Goal: Task Accomplishment & Management: Manage account settings

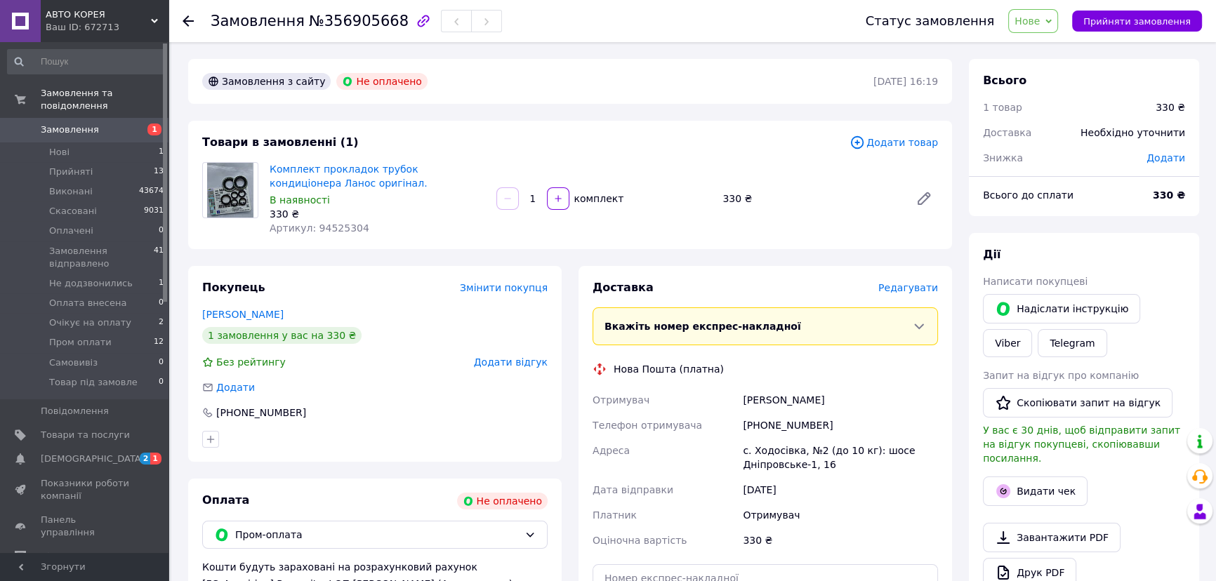
click at [1020, 19] on span "Нове" at bounding box center [1026, 20] width 25 height 11
click at [1027, 49] on li "Прийнято" at bounding box center [1076, 49] width 135 height 21
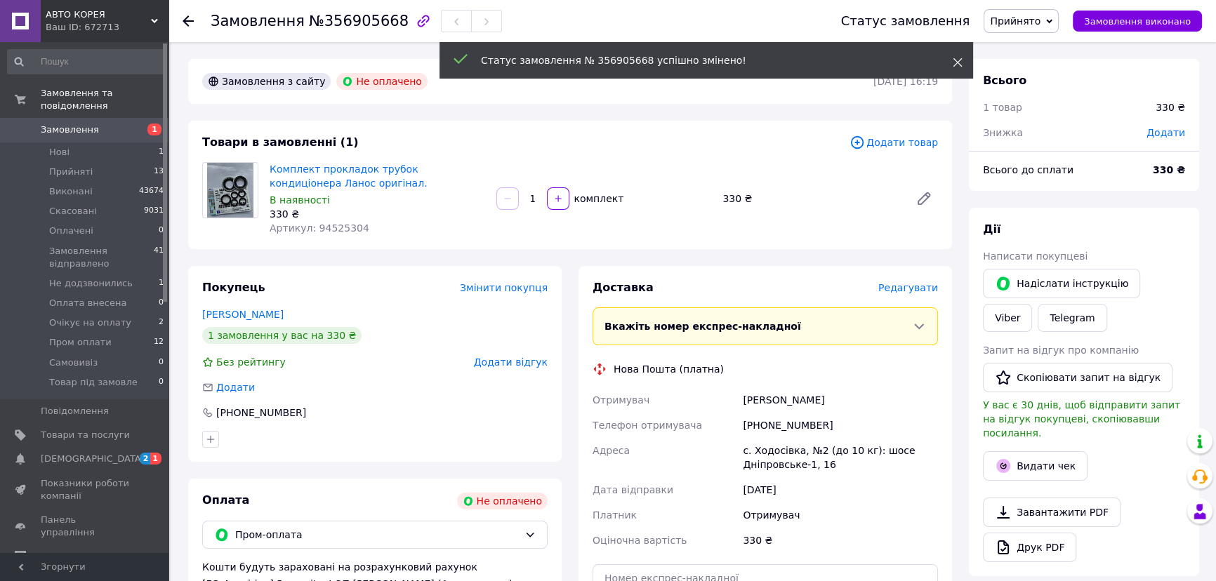
click at [955, 60] on icon at bounding box center [958, 63] width 10 height 10
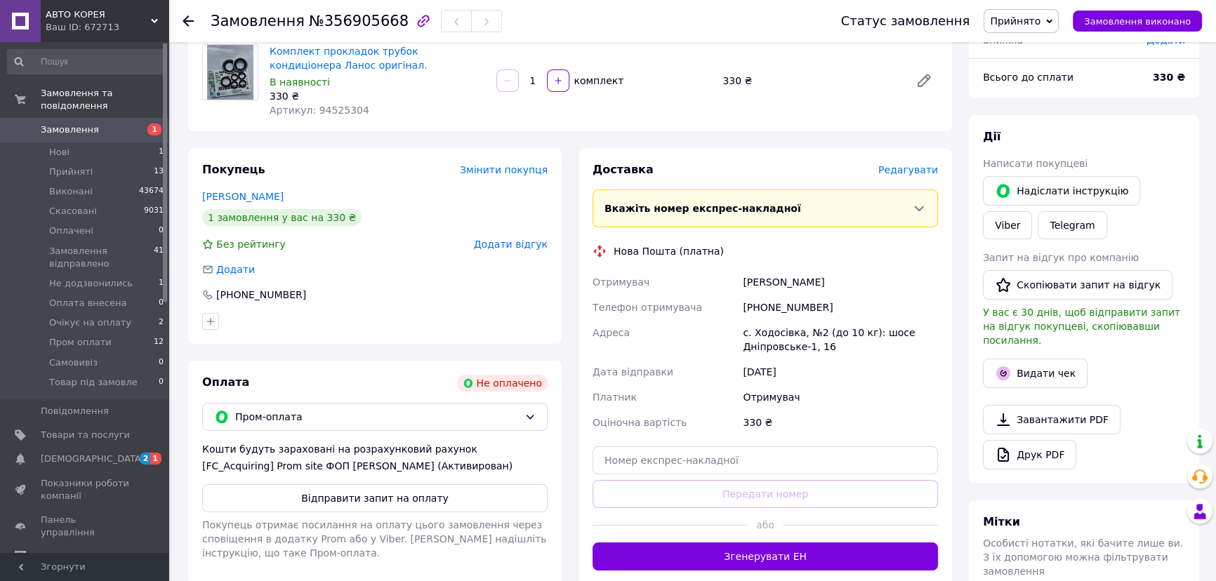
scroll to position [127, 0]
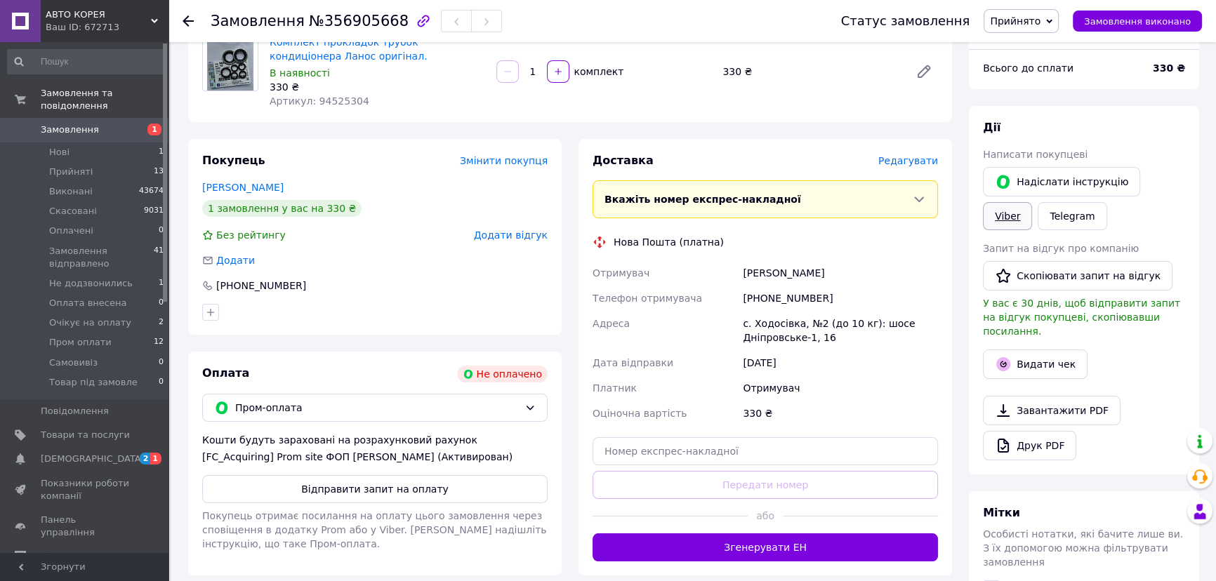
click at [1019, 221] on link "Viber" at bounding box center [1007, 216] width 49 height 28
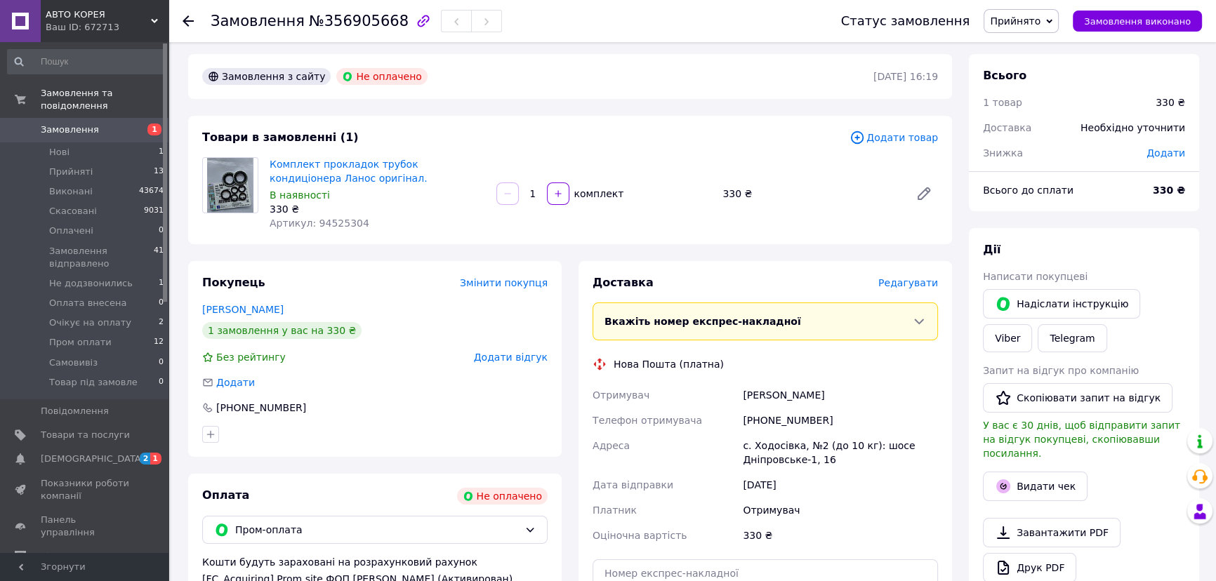
scroll to position [0, 0]
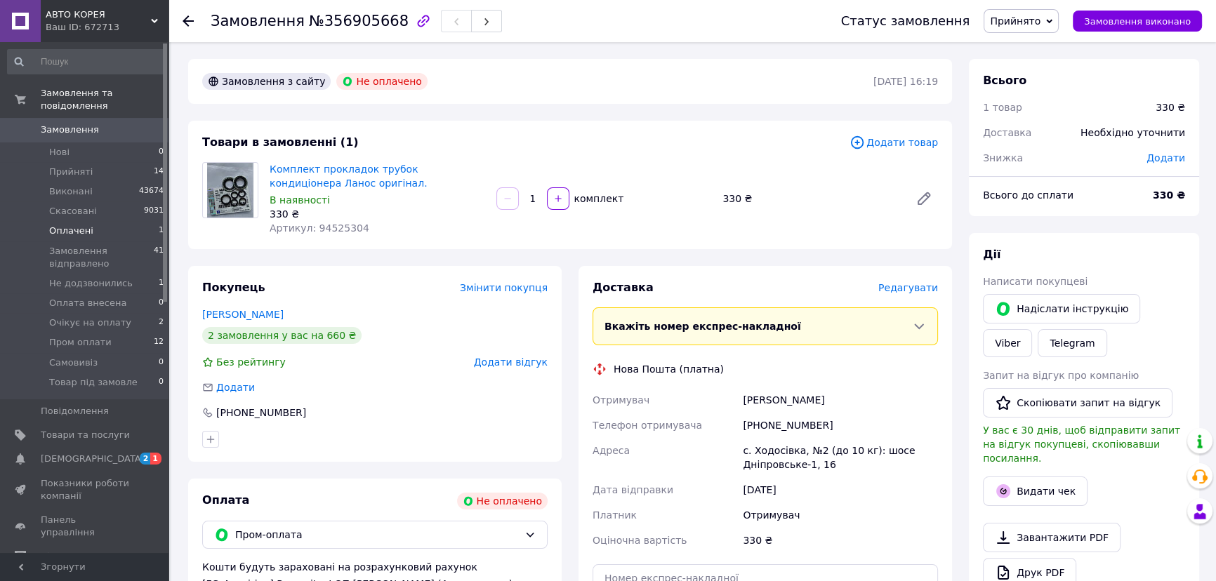
click at [91, 237] on span "Оплачені" at bounding box center [71, 231] width 44 height 13
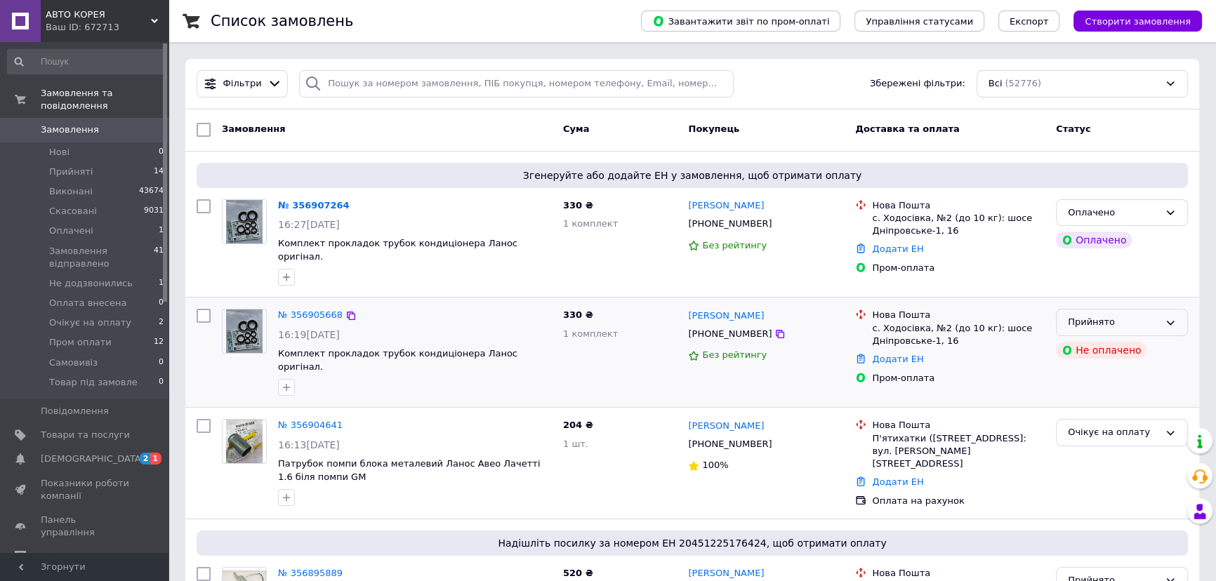
click at [1165, 326] on icon at bounding box center [1170, 322] width 11 height 11
click at [1109, 383] on li "Скасовано" at bounding box center [1122, 378] width 131 height 26
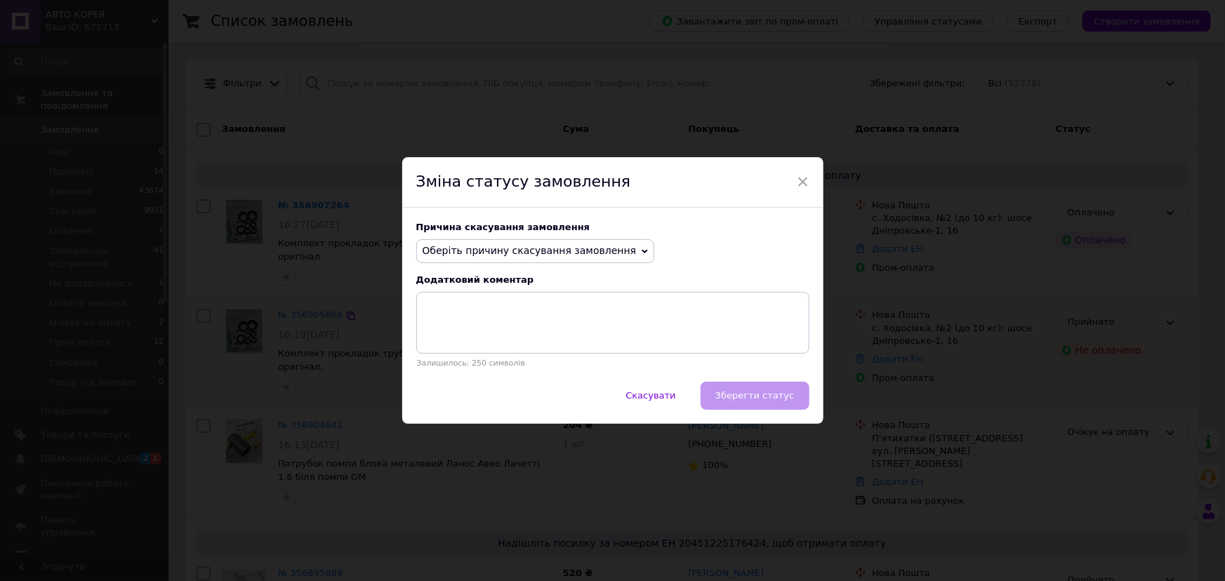
click at [598, 255] on span "Оберіть причину скасування замовлення" at bounding box center [530, 250] width 214 height 11
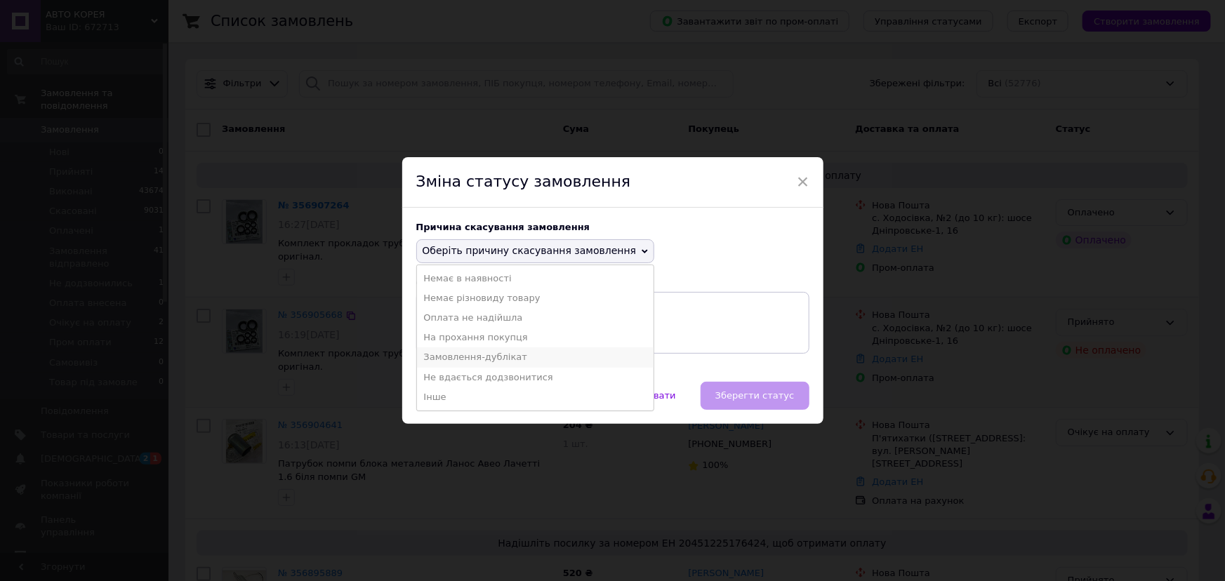
click at [487, 367] on li "Замовлення-дублікат" at bounding box center [535, 358] width 237 height 20
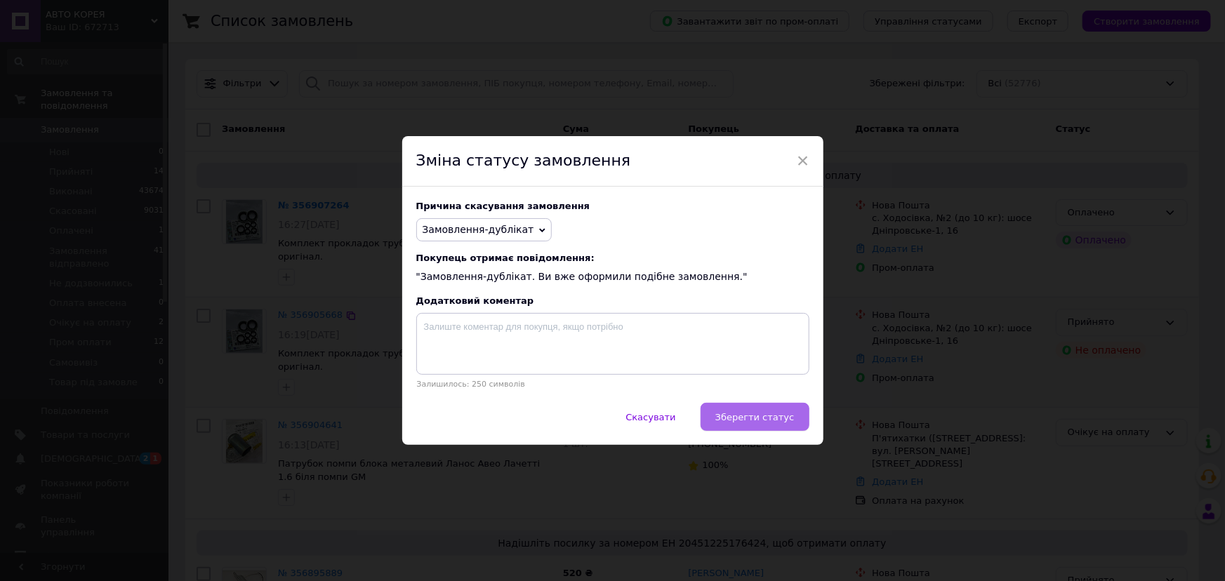
click at [765, 418] on button "Зберегти статус" at bounding box center [755, 417] width 109 height 28
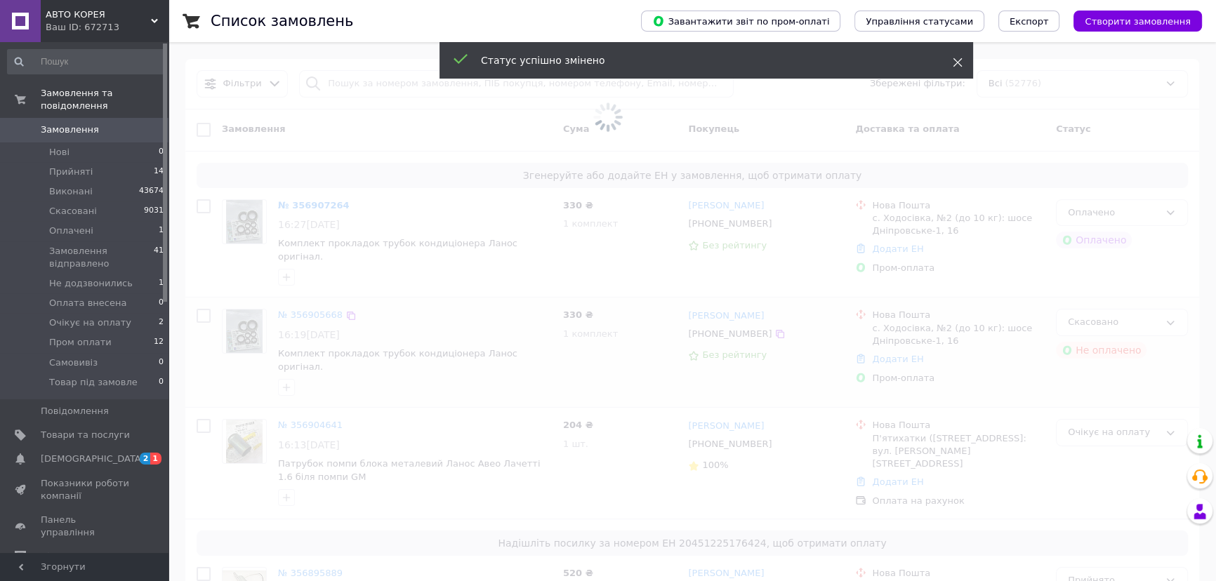
click at [960, 58] on icon at bounding box center [958, 63] width 10 height 10
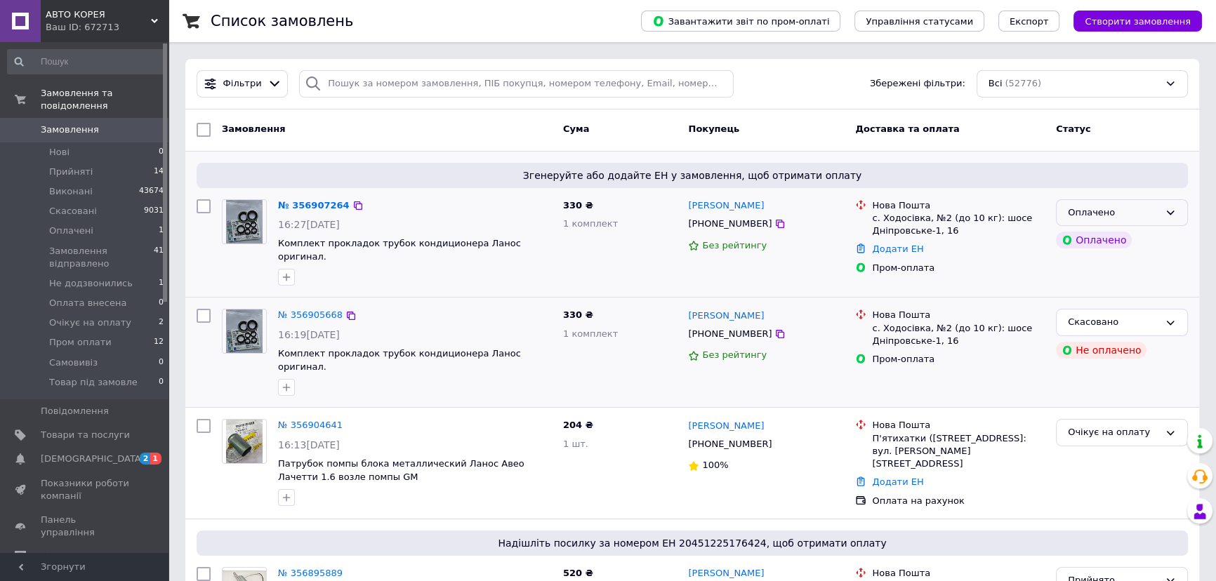
click at [1132, 215] on div "Оплачено" at bounding box center [1113, 213] width 91 height 15
click at [1102, 241] on li "Прийнято" at bounding box center [1122, 242] width 131 height 26
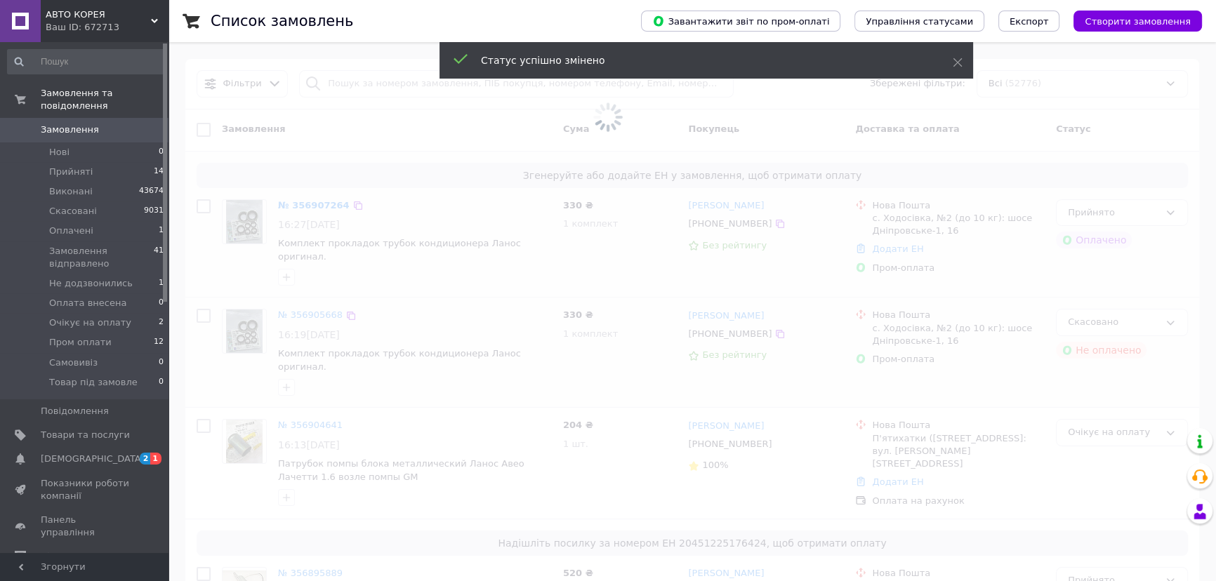
click at [316, 201] on span at bounding box center [608, 117] width 1216 height 234
click at [315, 204] on span at bounding box center [608, 117] width 1216 height 234
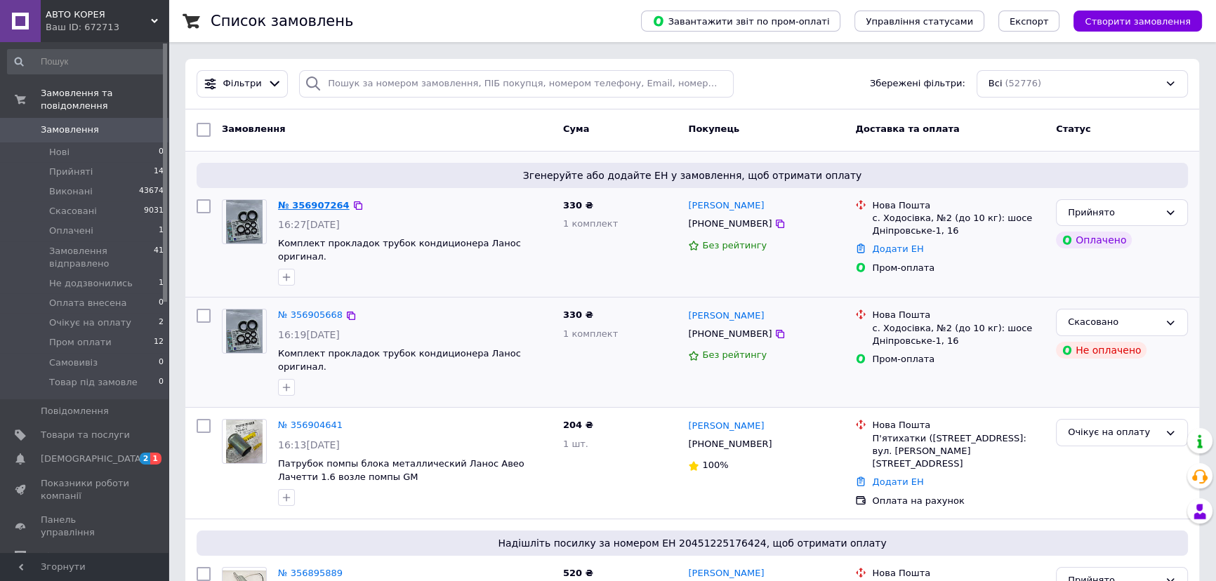
click at [312, 208] on link "№ 356907264" at bounding box center [314, 205] width 72 height 11
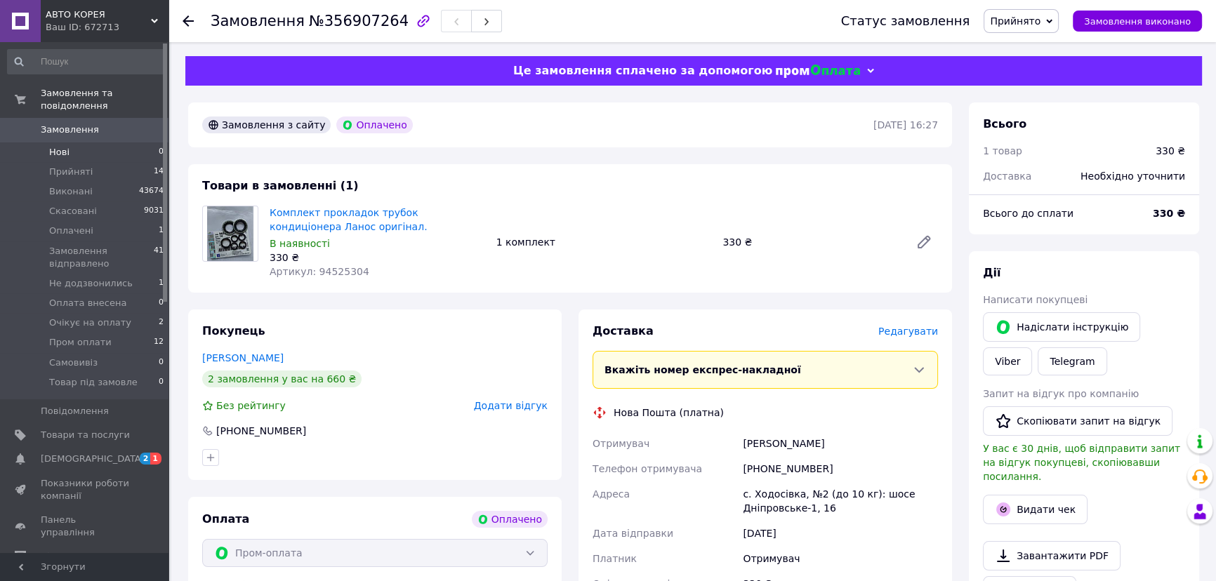
click at [79, 162] on li "Нові 0" at bounding box center [86, 153] width 172 height 20
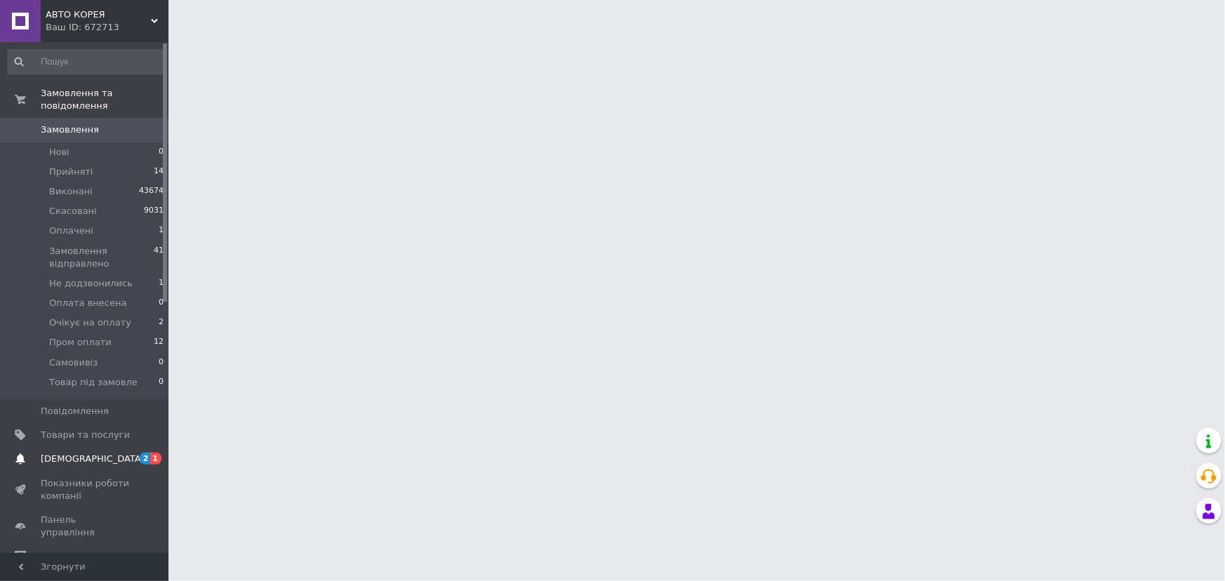
click at [67, 465] on span "[DEMOGRAPHIC_DATA]" at bounding box center [93, 459] width 104 height 13
